Goal: Check status: Verify the current state of an ongoing process or item

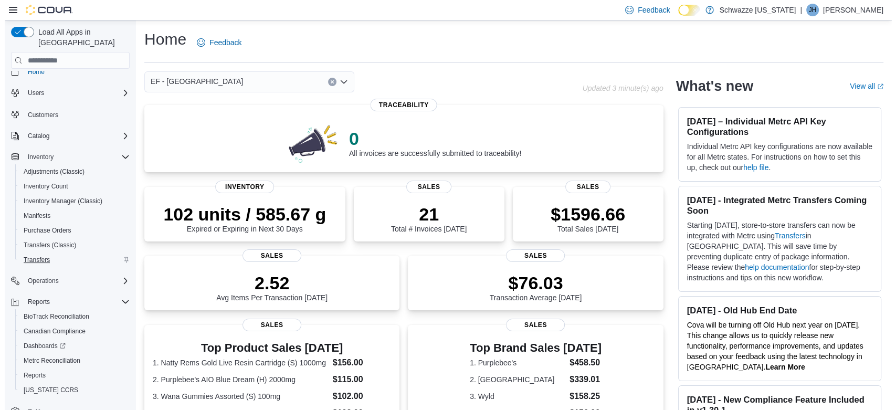
scroll to position [21, 0]
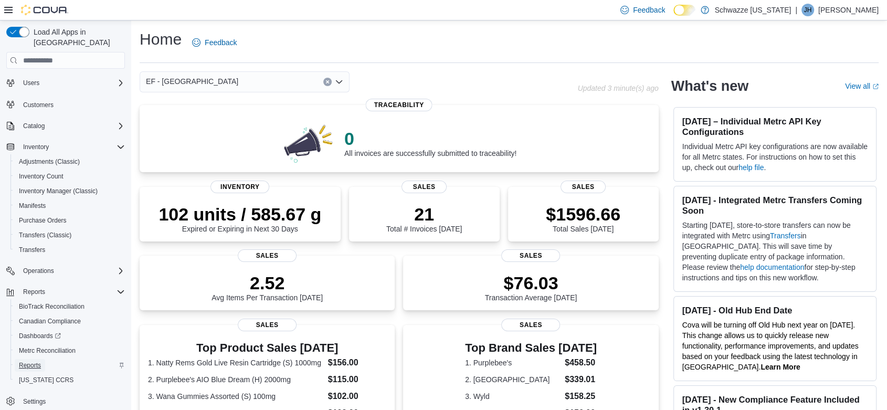
click at [34, 361] on span "Reports" at bounding box center [30, 365] width 22 height 8
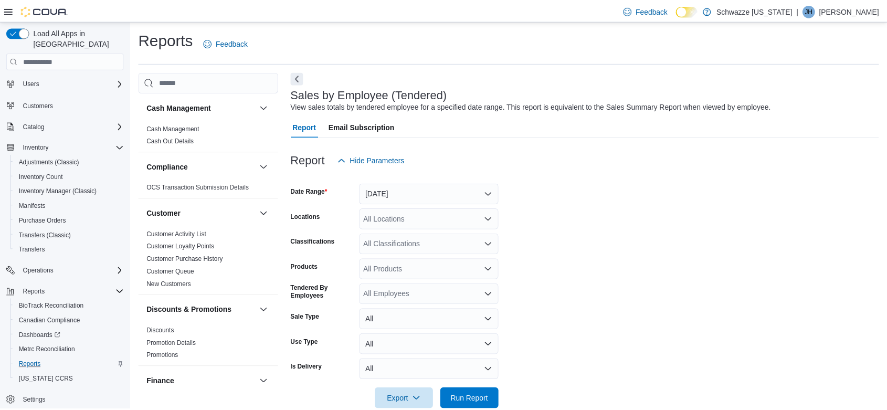
scroll to position [21, 0]
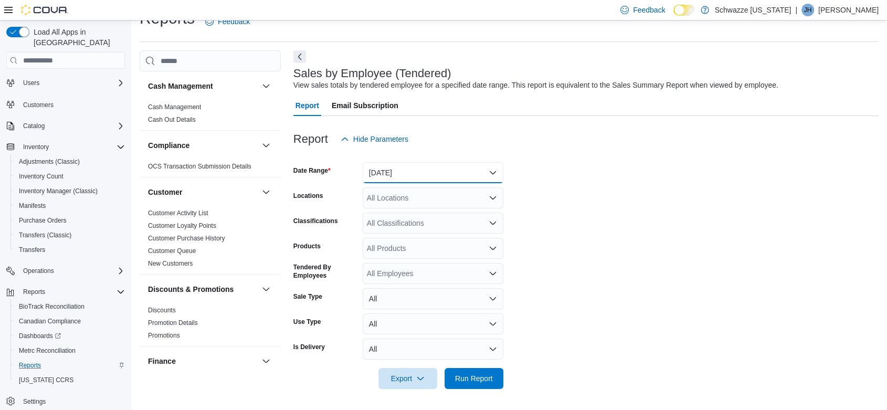
click at [401, 167] on button "[DATE]" at bounding box center [433, 172] width 141 height 21
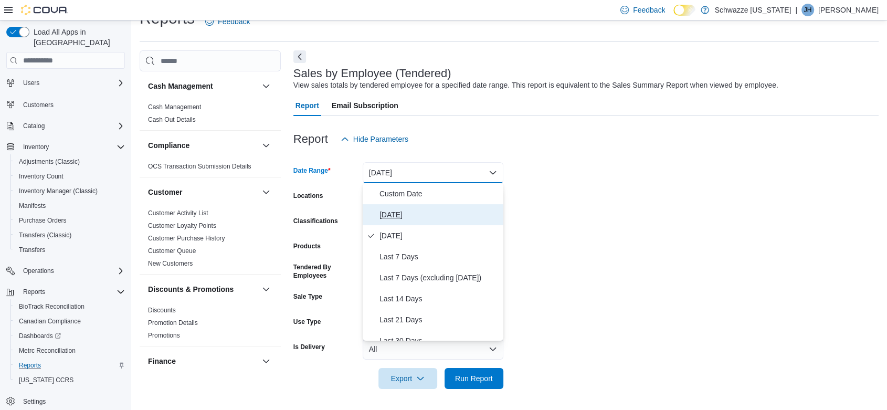
click at [398, 217] on span "[DATE]" at bounding box center [439, 214] width 120 height 13
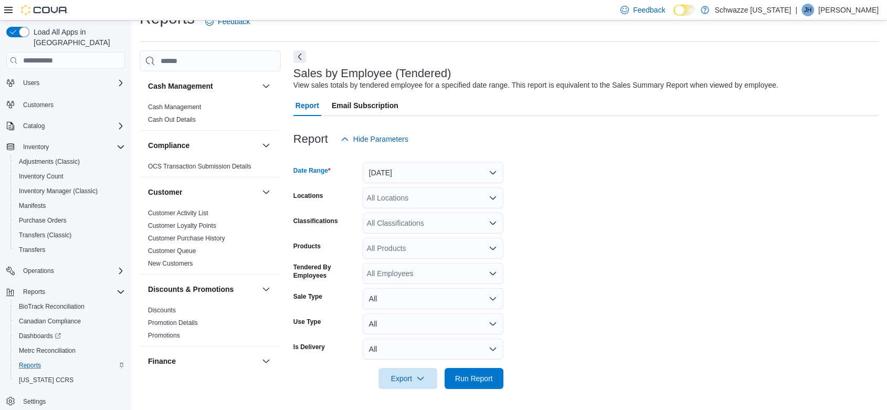
click at [399, 214] on div "All Classifications" at bounding box center [433, 223] width 141 height 21
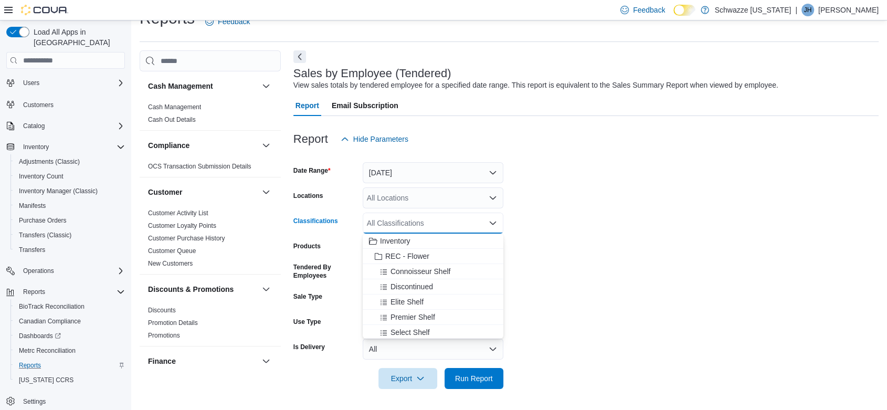
click at [405, 197] on div "All Locations" at bounding box center [433, 197] width 141 height 21
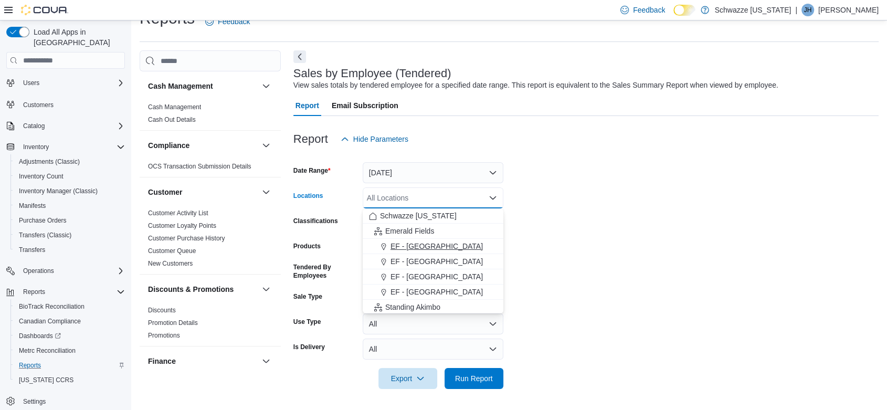
click at [423, 244] on span "EF - [GEOGRAPHIC_DATA]" at bounding box center [436, 246] width 92 height 10
click at [635, 210] on form "Date Range [DATE] Locations [GEOGRAPHIC_DATA] - [GEOGRAPHIC_DATA] Combo box. Se…" at bounding box center [585, 269] width 585 height 239
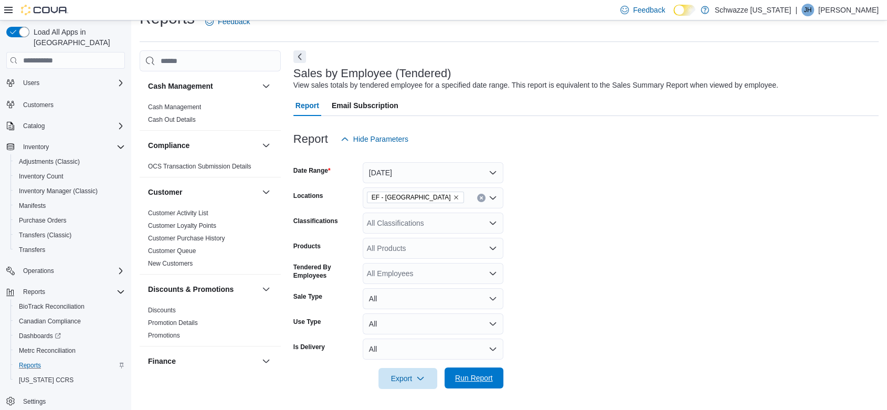
click at [479, 376] on span "Run Report" at bounding box center [474, 378] width 38 height 10
